Goal: Find specific page/section: Find specific page/section

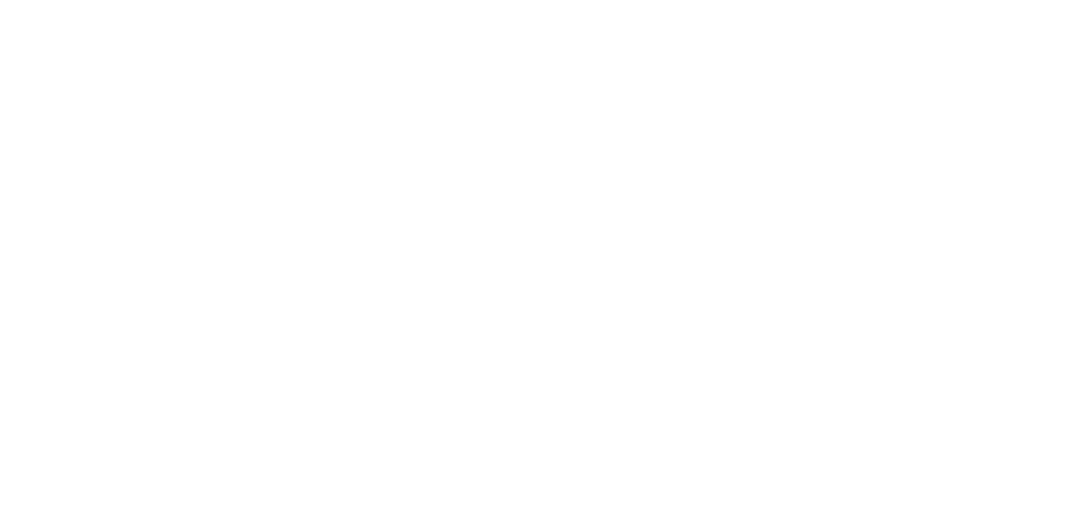
select select "Song"
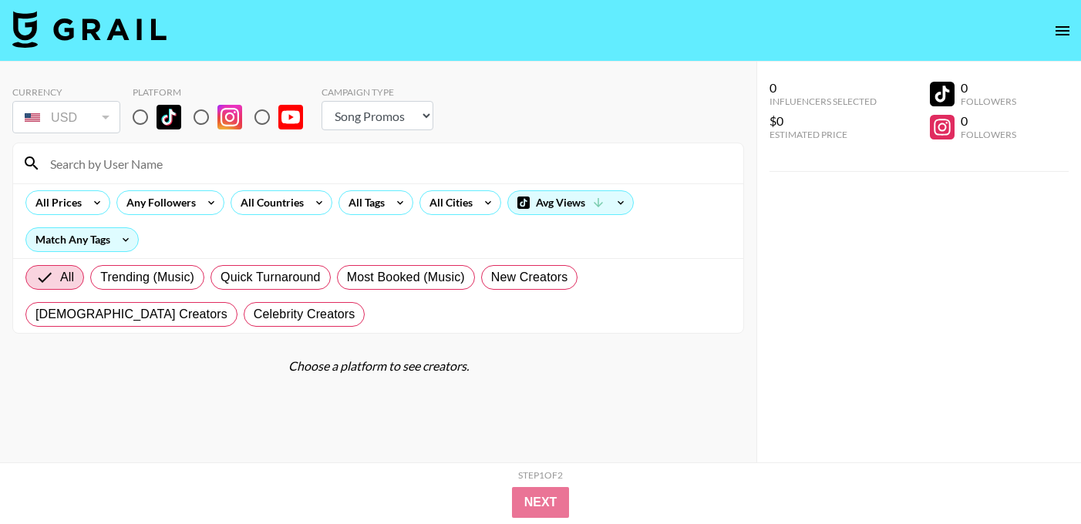
click at [140, 169] on input at bounding box center [387, 163] width 693 height 25
type input "j"
click at [139, 120] on input "radio" at bounding box center [140, 117] width 32 height 32
radio input "true"
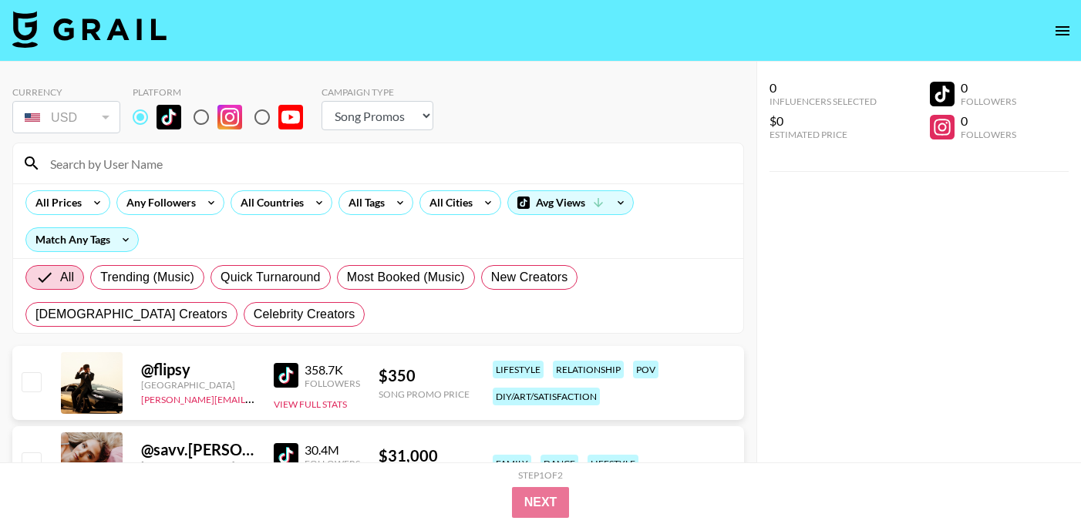
click at [143, 163] on input at bounding box center [387, 163] width 693 height 25
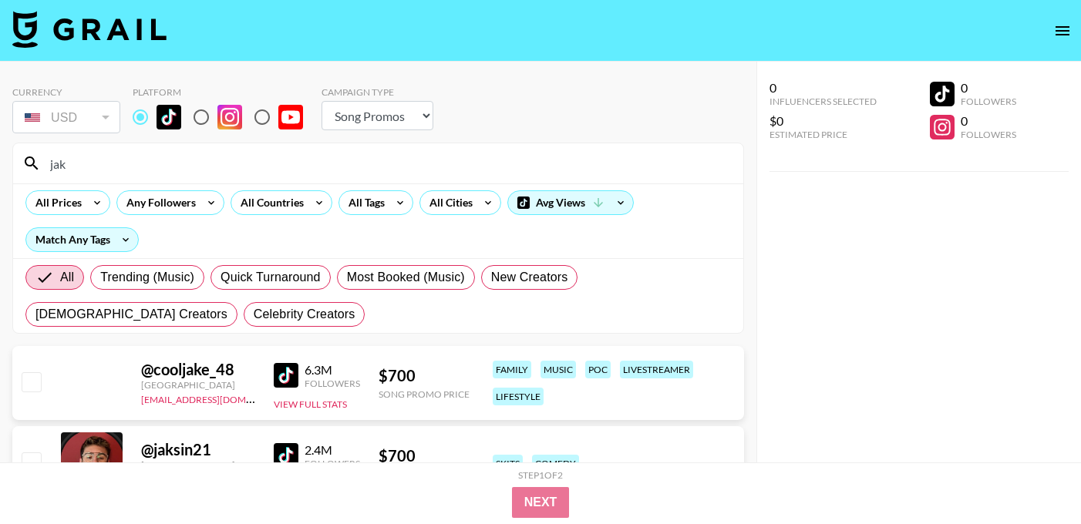
type input "jake"
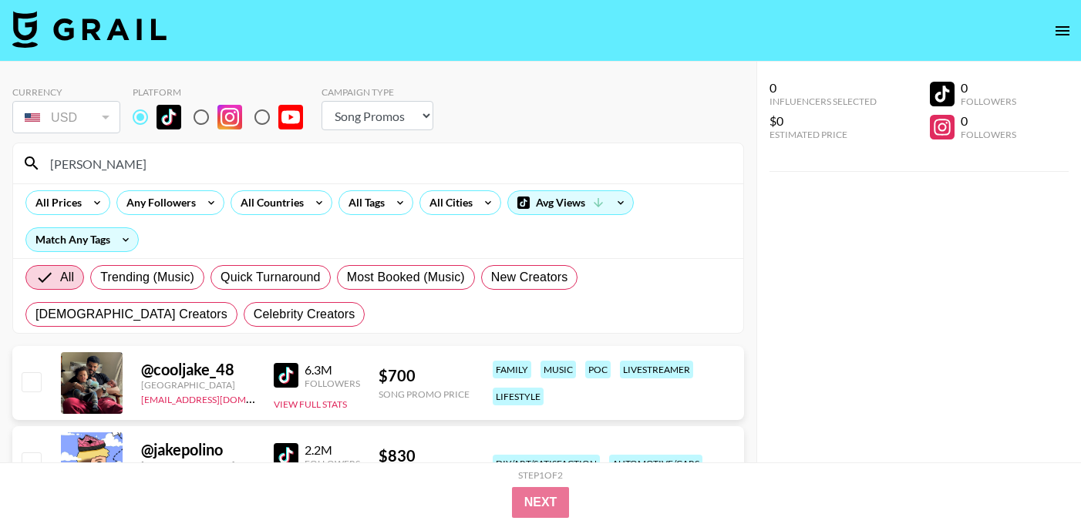
click at [112, 164] on input "jake" at bounding box center [387, 163] width 693 height 25
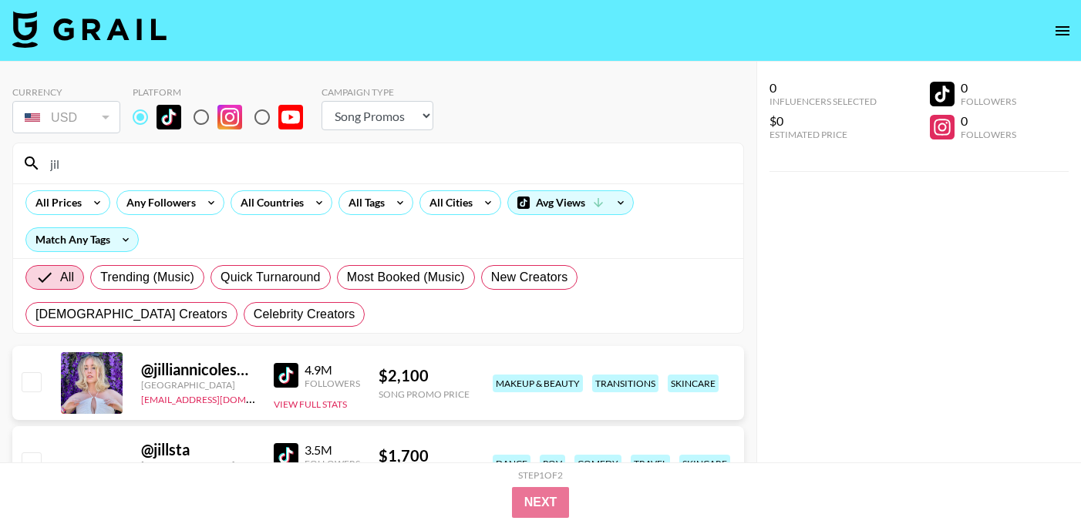
type input "jill"
click at [110, 163] on input "jill" at bounding box center [387, 163] width 693 height 25
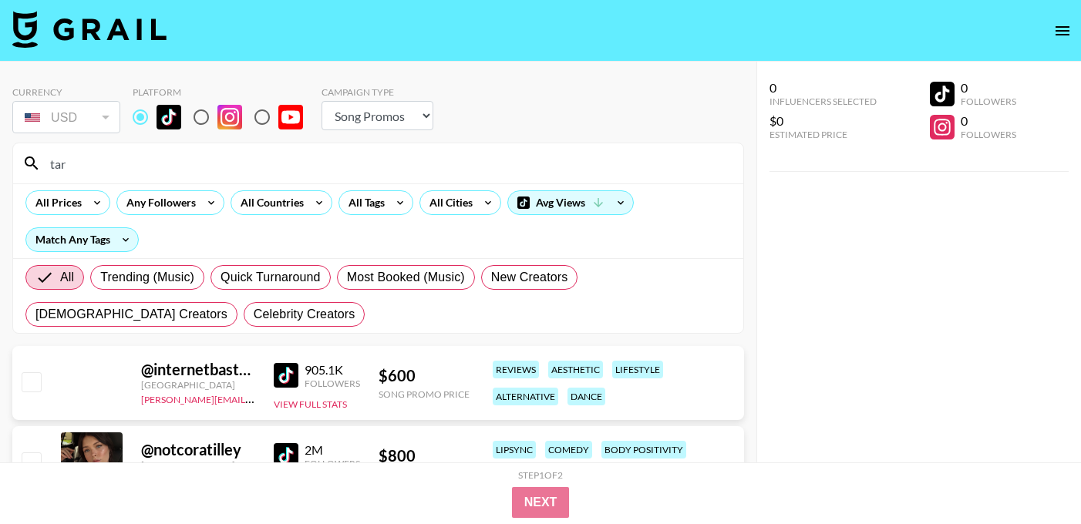
type input "tara"
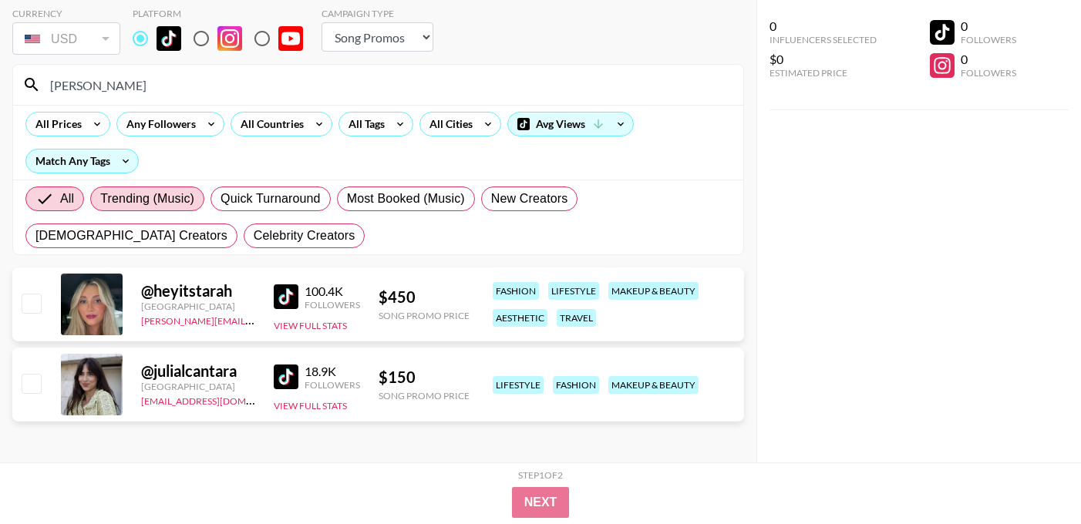
scroll to position [81, 0]
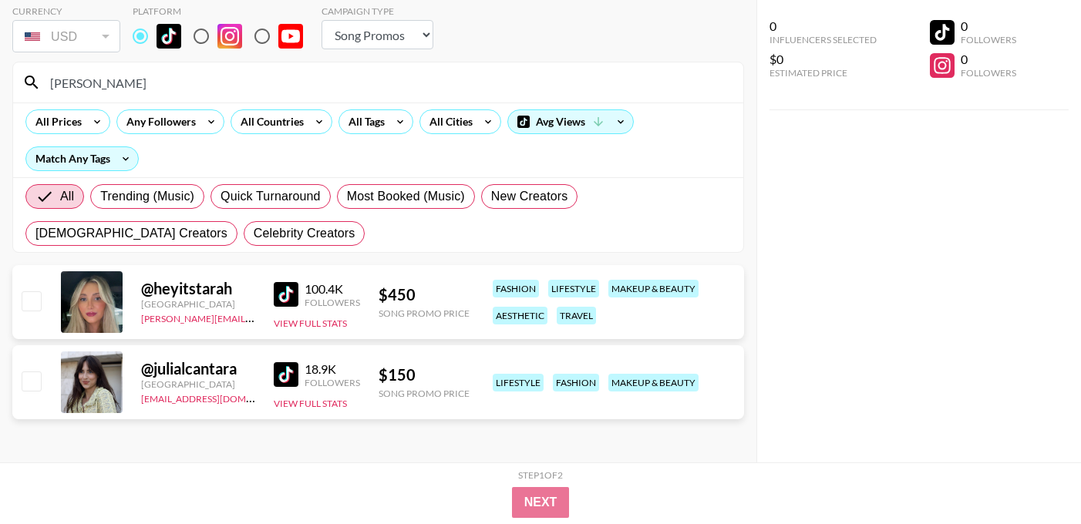
click at [89, 87] on input "tara" at bounding box center [387, 82] width 693 height 25
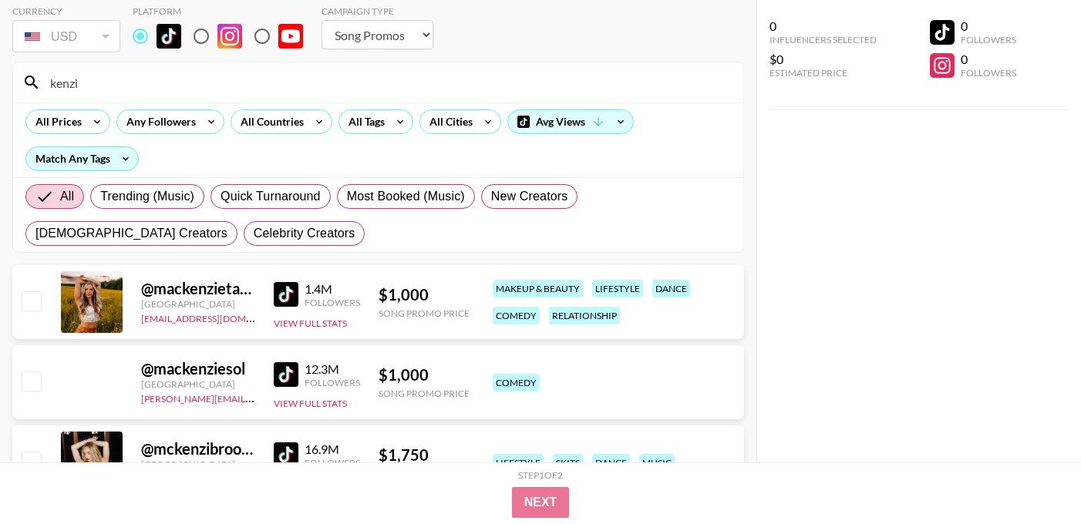
type input "kenzie"
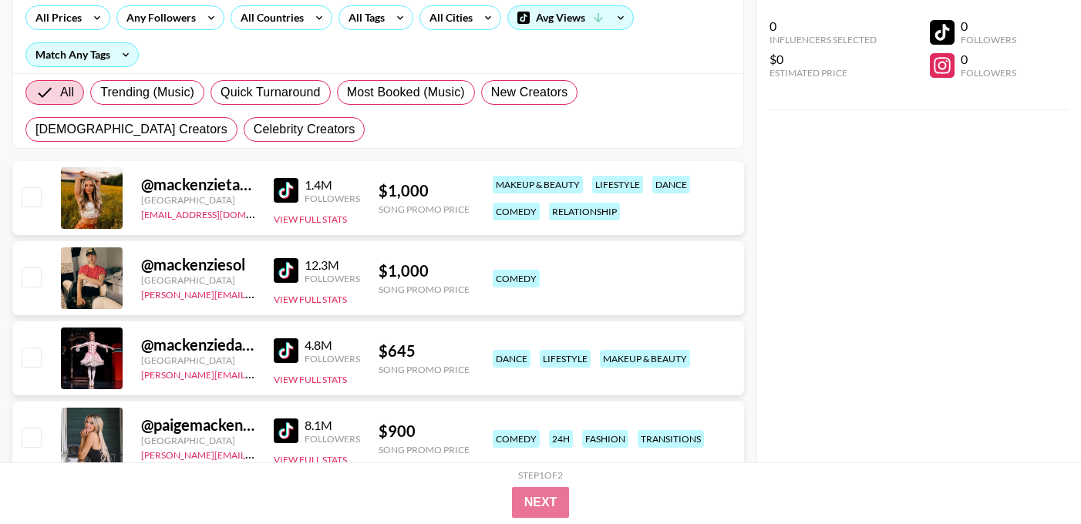
scroll to position [0, 0]
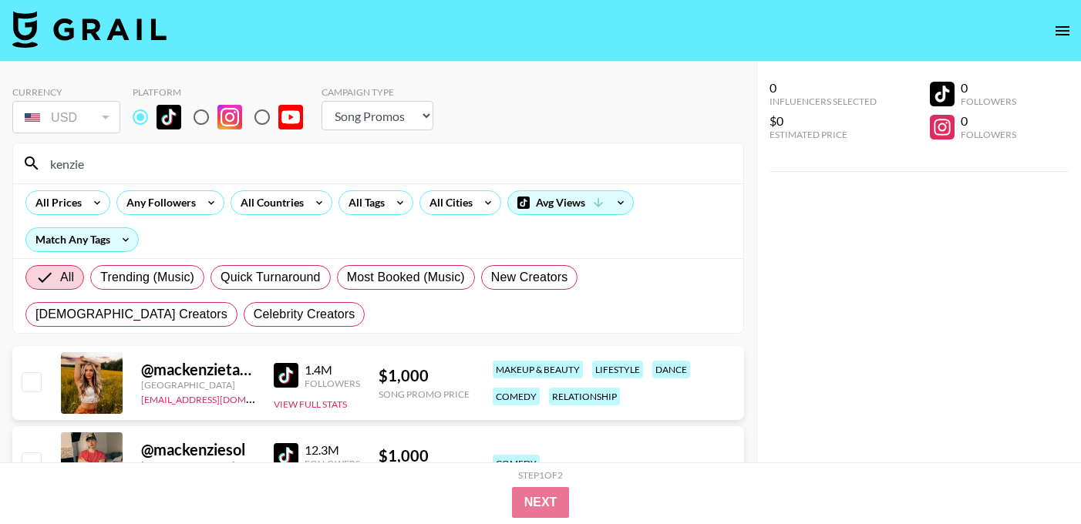
click at [94, 168] on input "kenzie" at bounding box center [387, 163] width 693 height 25
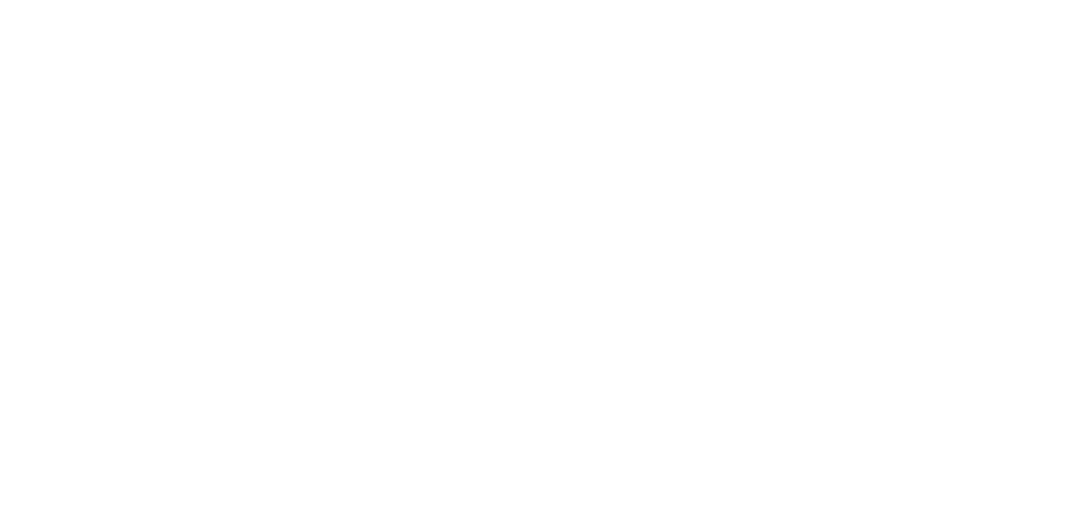
select select "Song"
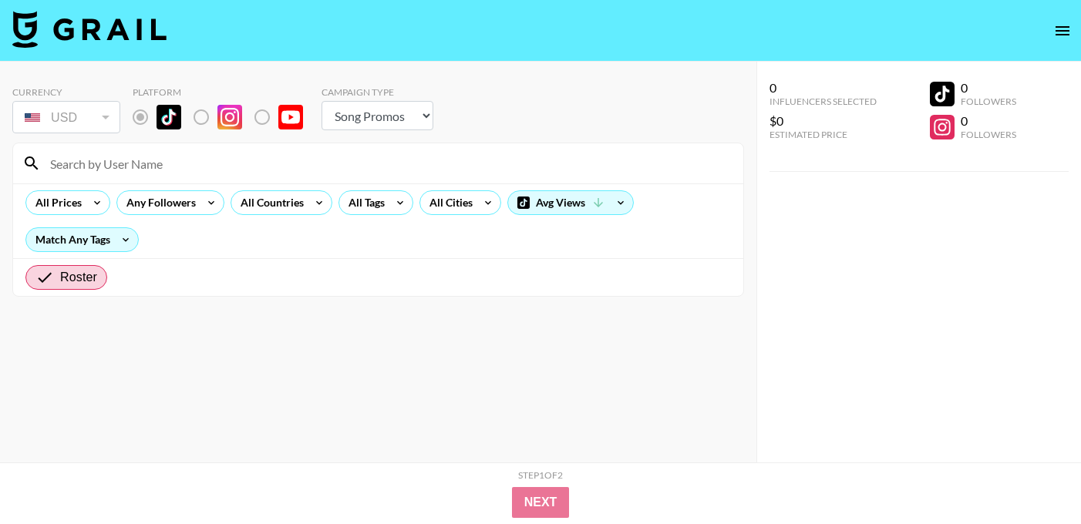
radio input "true"
